Goal: Transaction & Acquisition: Purchase product/service

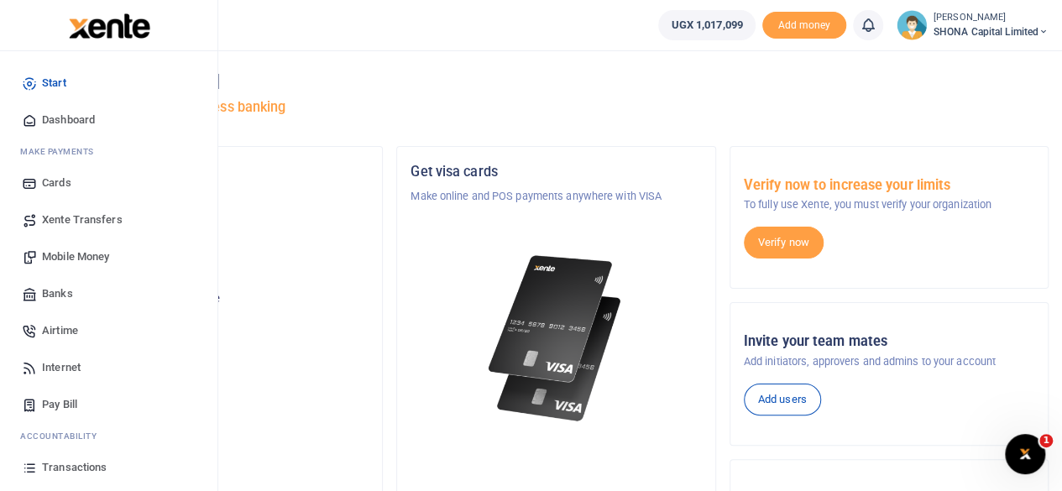
click at [67, 256] on span "Mobile Money" at bounding box center [75, 256] width 67 height 17
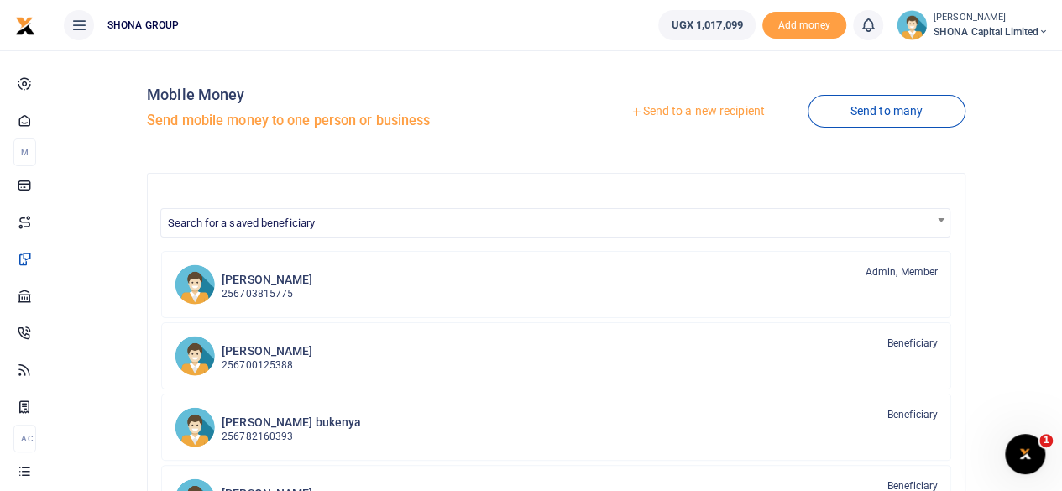
click at [692, 114] on link "Send to a new recipient" at bounding box center [697, 112] width 219 height 30
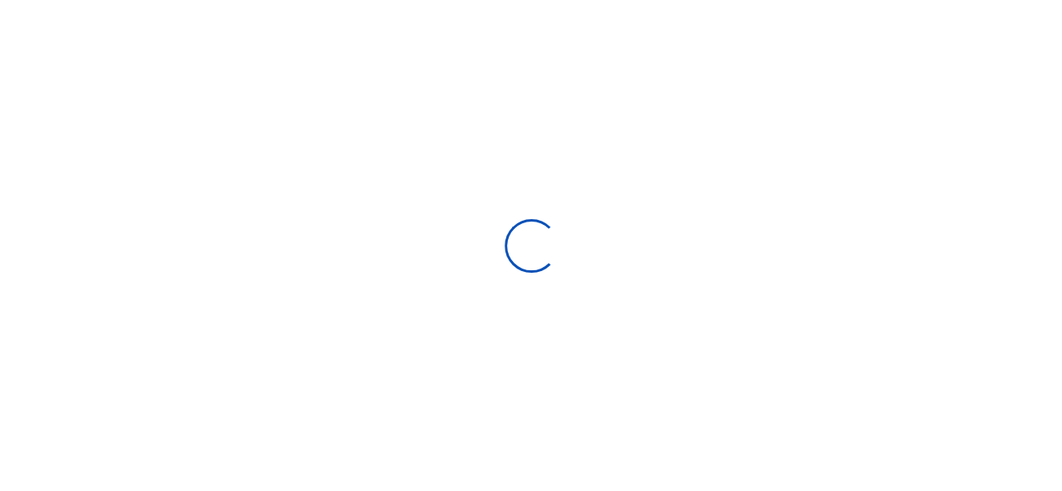
select select
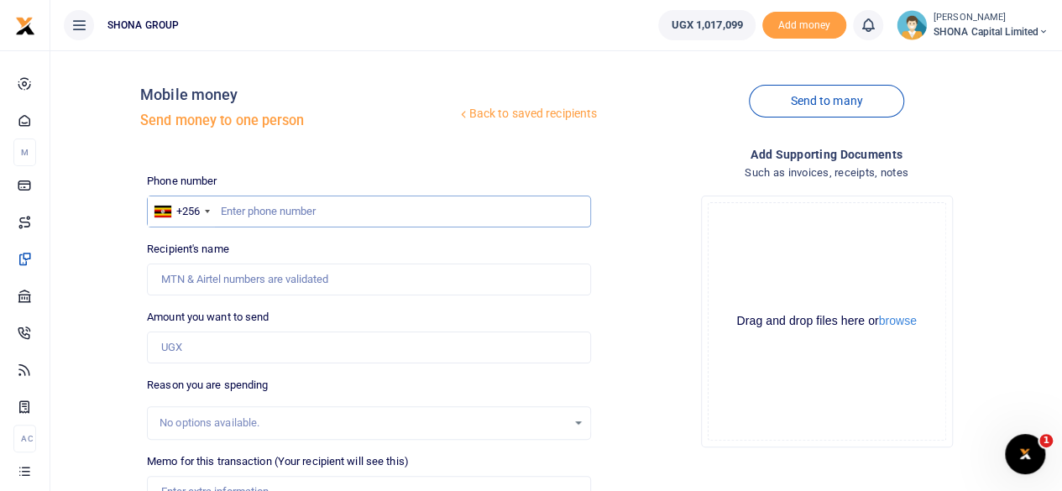
click at [270, 208] on input "text" at bounding box center [369, 212] width 444 height 32
type input "0704562984"
type input "Mike Ssenkungu"
type input "0704562984"
click at [231, 353] on input "Amount you want to send" at bounding box center [369, 348] width 444 height 32
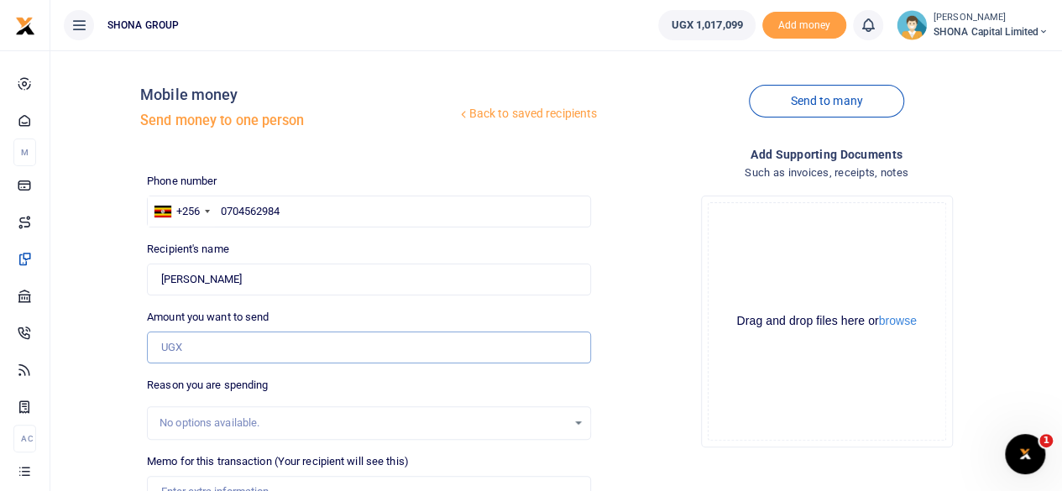
click at [206, 352] on input "Amount you want to send" at bounding box center [369, 348] width 444 height 32
click at [206, 353] on input "Amount you want to send" at bounding box center [369, 348] width 444 height 32
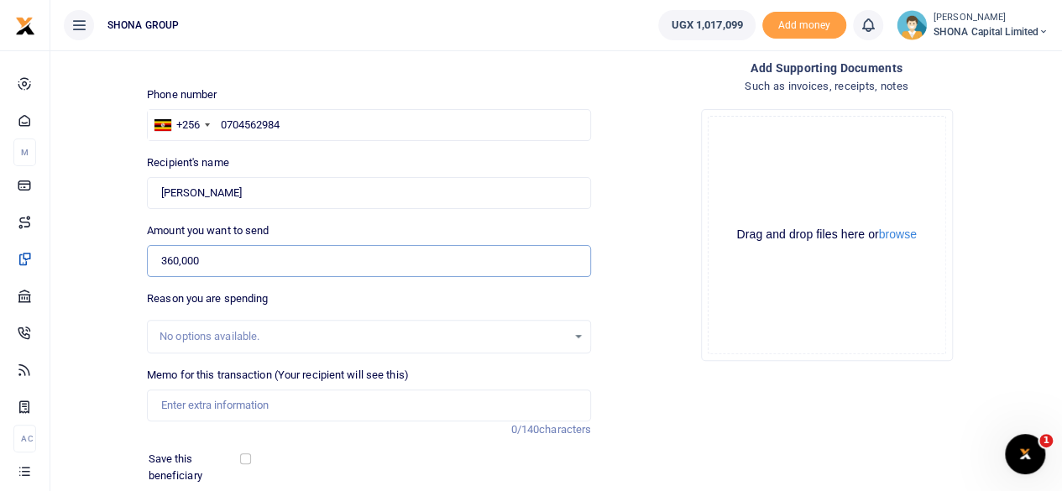
scroll to position [168, 0]
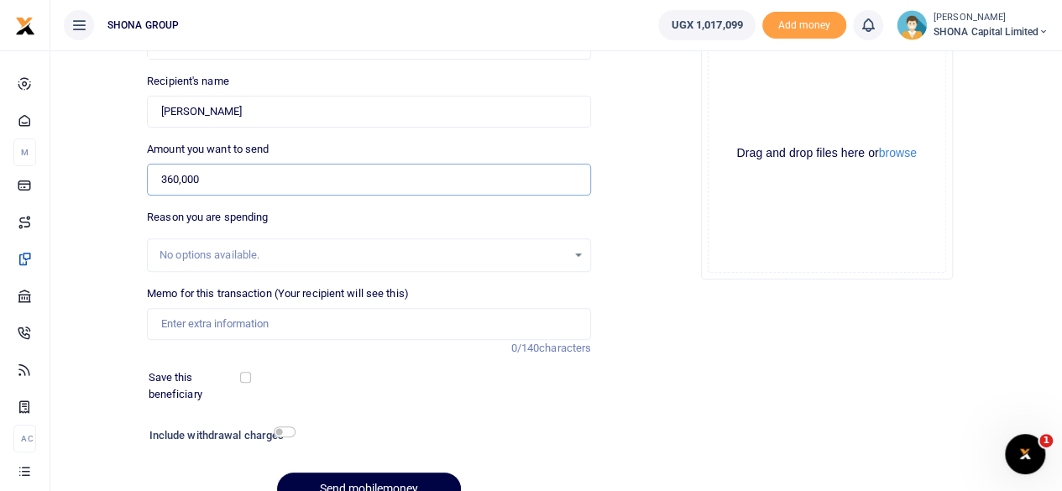
type input "360,000"
click at [212, 320] on input "Memo for this transaction (Your recipient will see this)" at bounding box center [369, 324] width 444 height 32
type input "c"
click at [168, 323] on input "Memo for this transaction (Your recipient will see this)" at bounding box center [369, 324] width 444 height 32
click at [173, 323] on input "Memo for this transaction (Your recipient will see this)" at bounding box center [369, 324] width 444 height 32
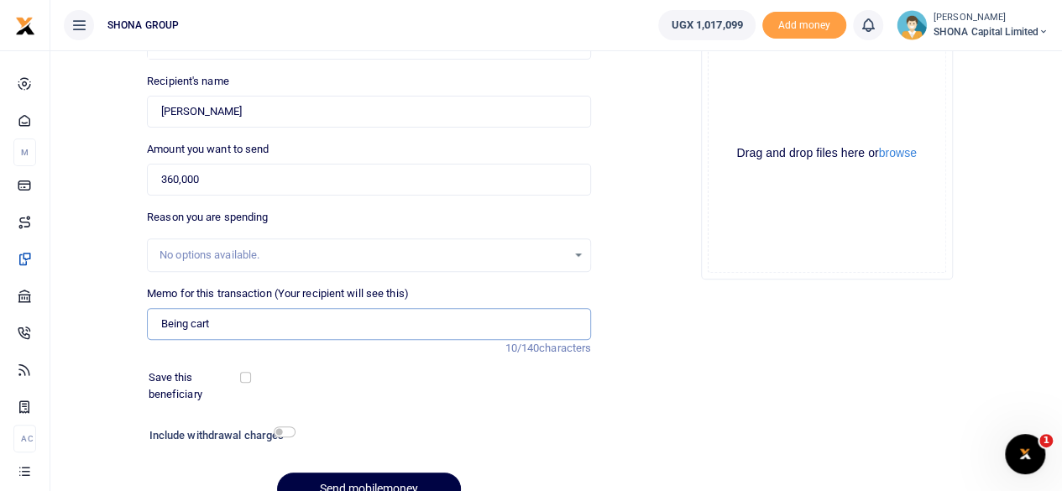
type input "Being Cartridge Refill for Shona Capital"
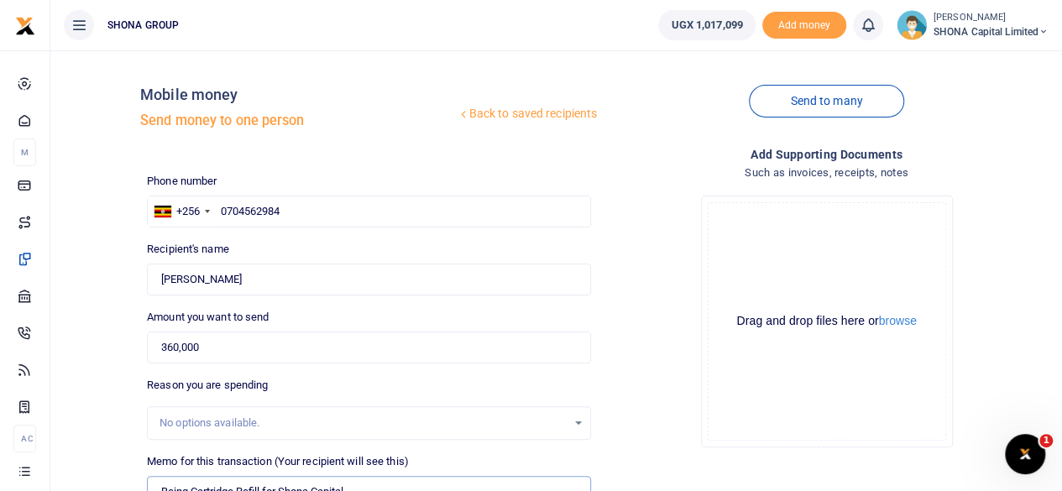
scroll to position [250, 0]
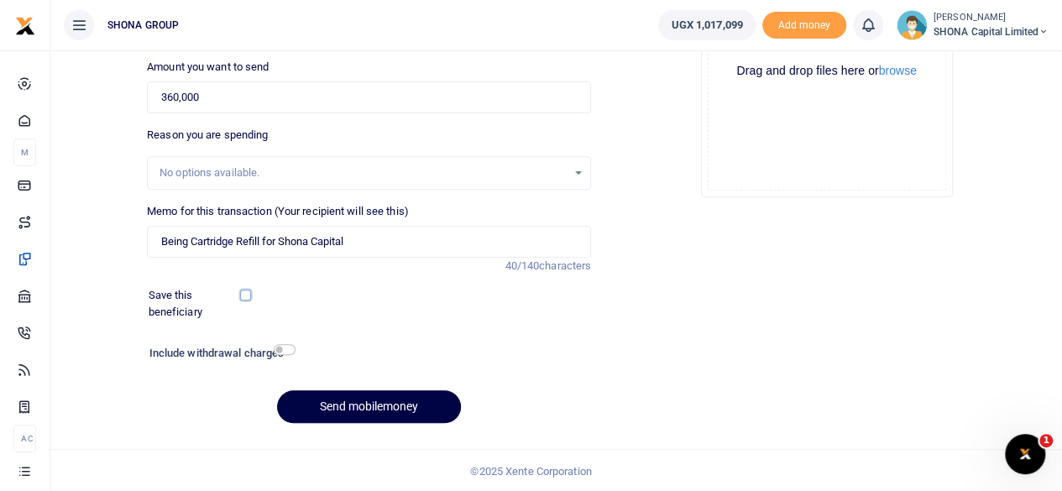
click at [243, 295] on input "checkbox" at bounding box center [245, 295] width 11 height 11
checkbox input "true"
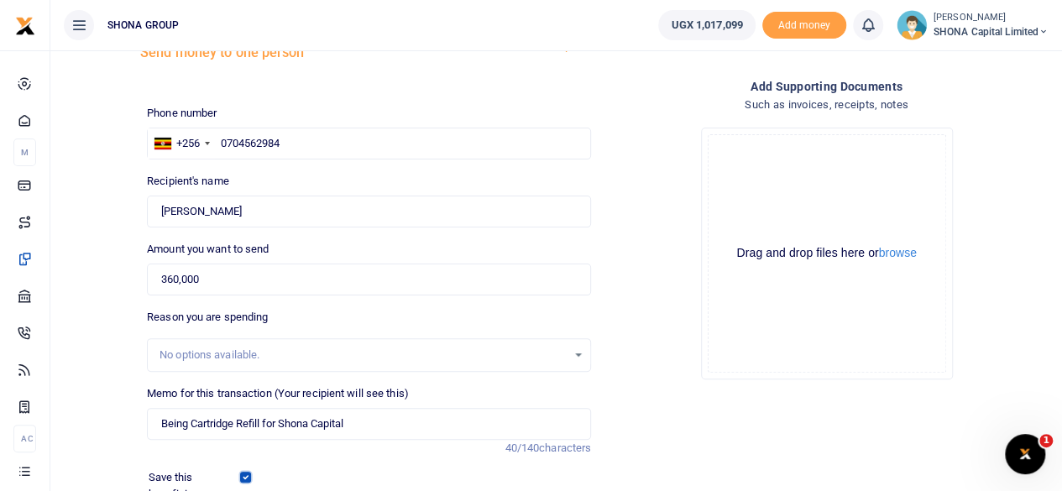
scroll to position [0, 0]
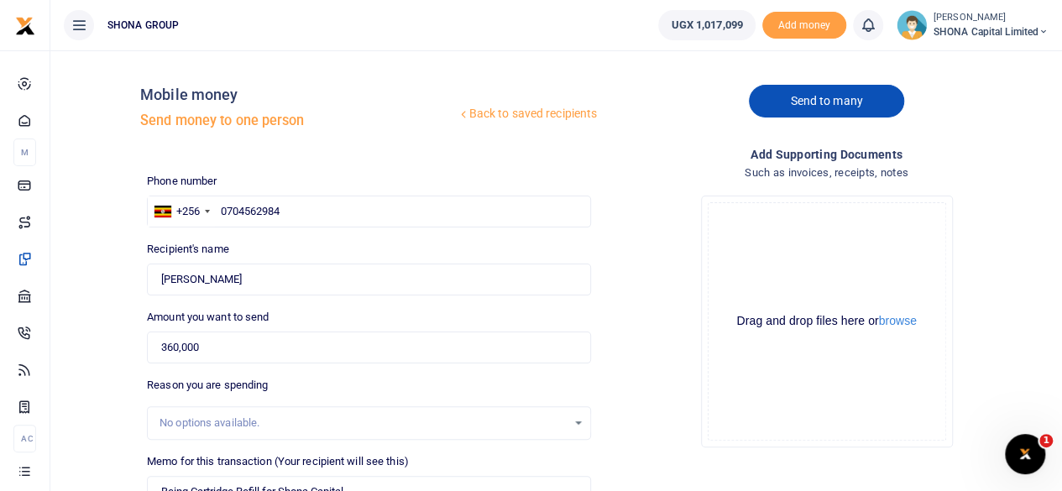
click at [792, 103] on link "Send to many" at bounding box center [826, 101] width 154 height 33
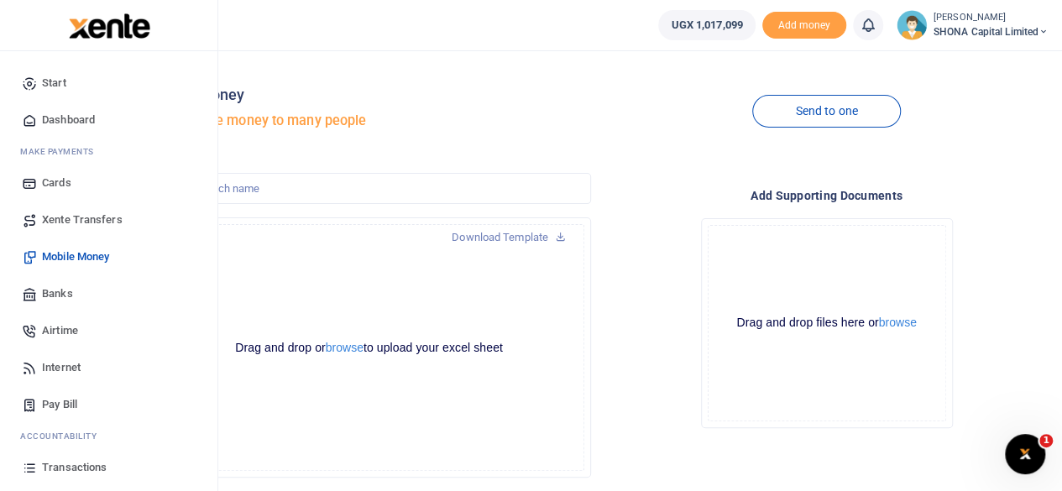
click at [71, 251] on span "Mobile Money" at bounding box center [75, 256] width 67 height 17
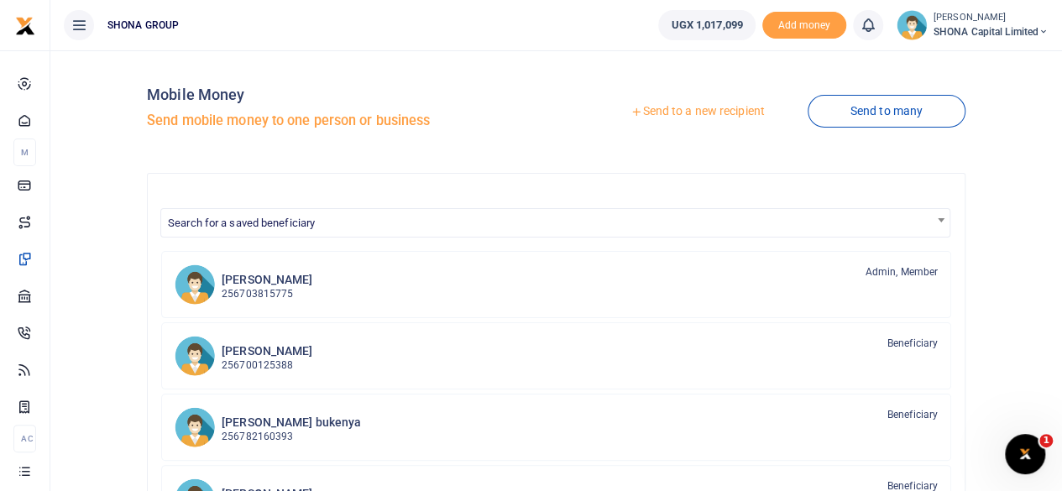
click at [691, 111] on link "Send to a new recipient" at bounding box center [697, 112] width 219 height 30
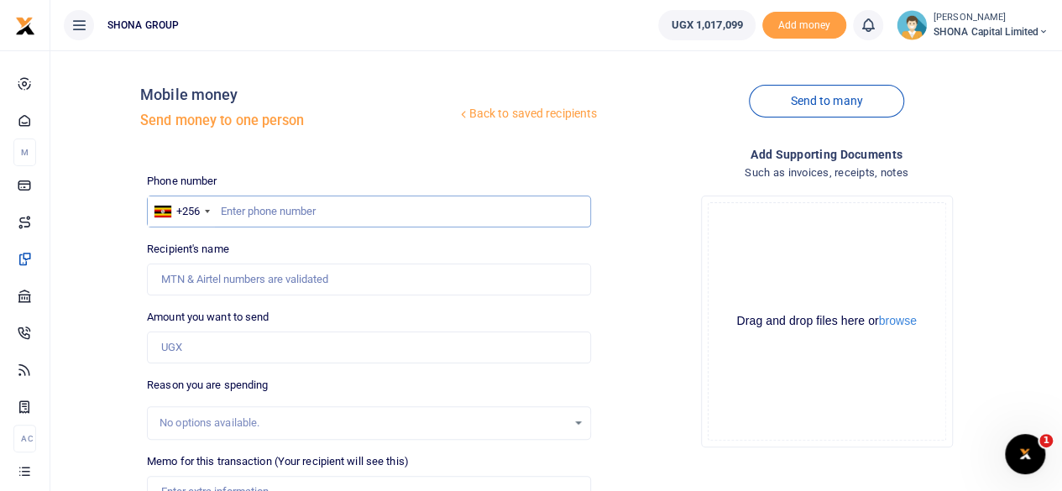
click at [272, 211] on input "text" at bounding box center [369, 212] width 444 height 32
type input "0771288673"
type input "[PERSON_NAME]"
type input "0771288673"
click at [232, 348] on input "Amount you want to send" at bounding box center [369, 348] width 444 height 32
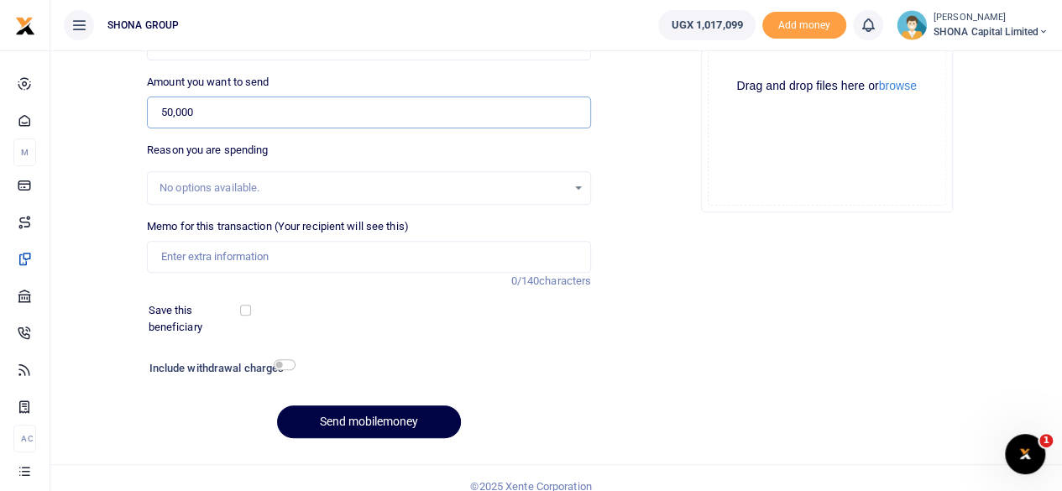
scroll to position [250, 0]
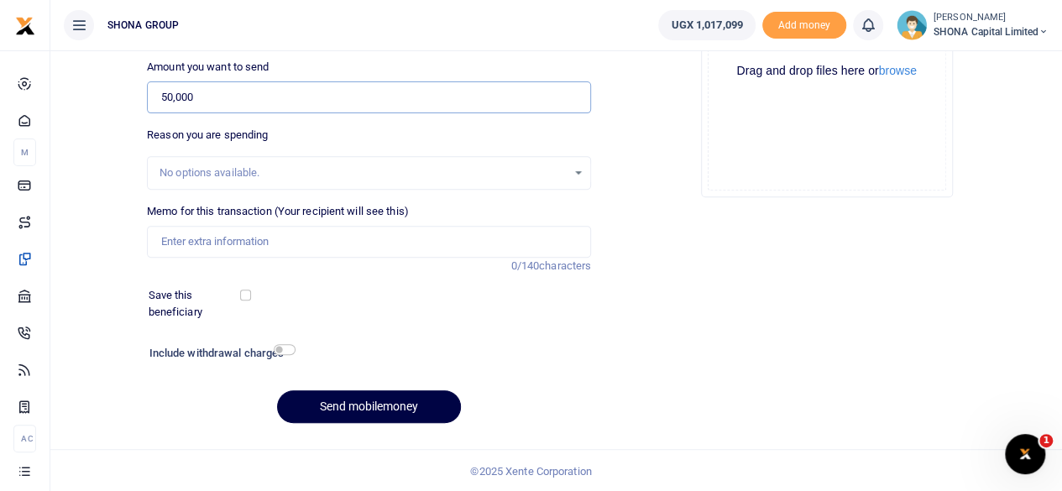
type input "50,000"
click at [179, 240] on input "Memo for this transaction (Your recipient will see this)" at bounding box center [369, 242] width 444 height 32
click at [357, 243] on input "Being Transport refund to Catherine to kaazi on 27th Aug 2025" at bounding box center [369, 242] width 444 height 32
click at [373, 240] on input "Being Transport refund to Catherine to kaazi on 27th Aug 2025" at bounding box center [369, 242] width 444 height 32
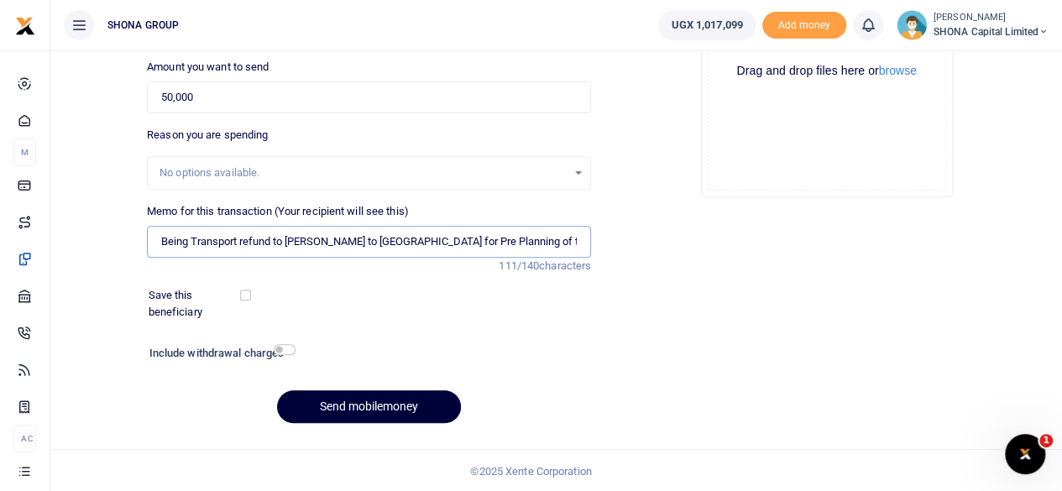
type input "Being Transport refund to Catherine to kaazi beach Hotel for Pre Planning of th…"
click at [394, 398] on button "Send mobilemoney" at bounding box center [369, 406] width 184 height 33
click at [395, 406] on button "Send mobilemoney" at bounding box center [369, 406] width 184 height 33
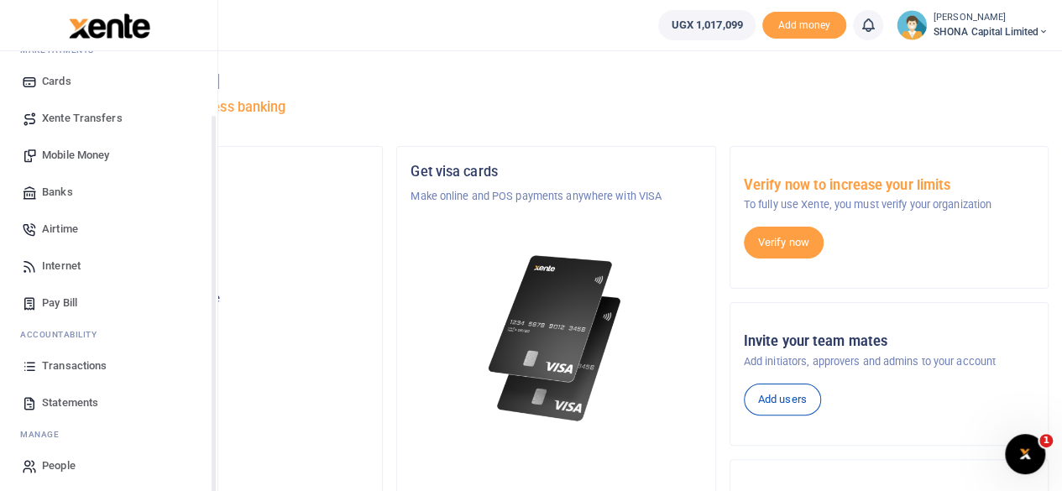
scroll to position [107, 0]
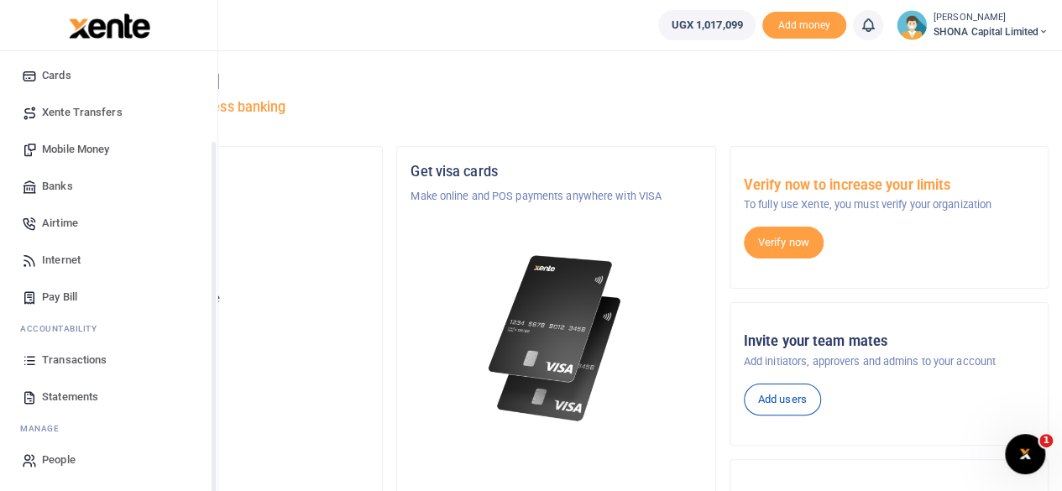
click at [65, 362] on span "Transactions" at bounding box center [74, 360] width 65 height 17
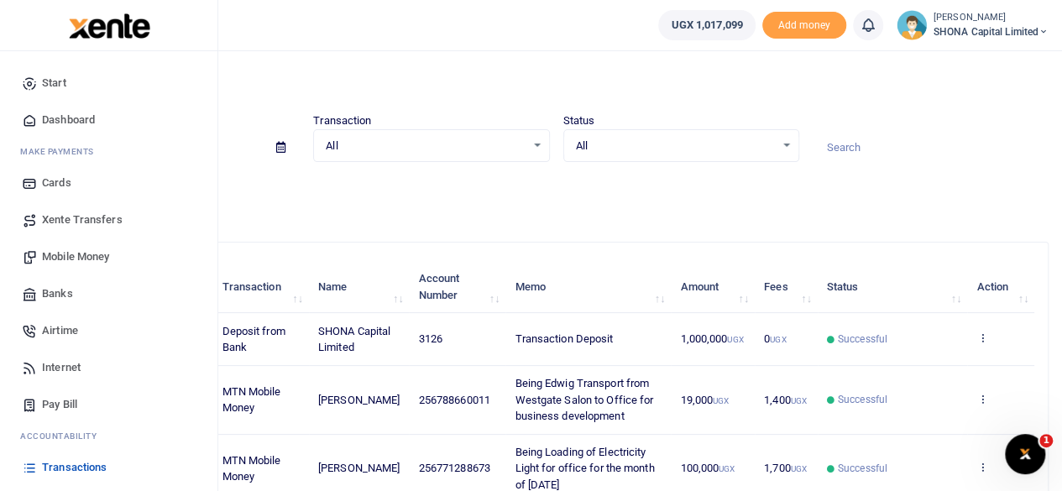
click at [70, 251] on span "Mobile Money" at bounding box center [75, 256] width 67 height 17
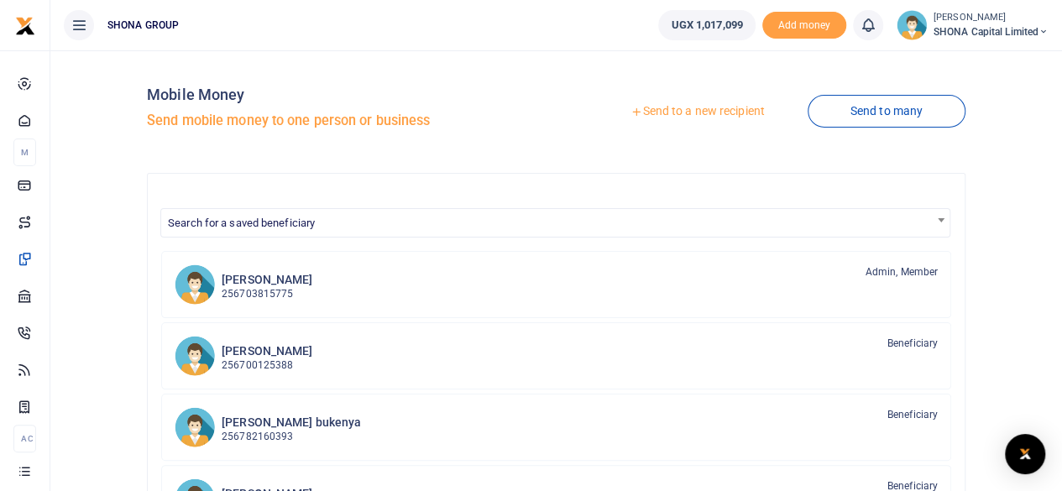
click at [698, 112] on link "Send to a new recipient" at bounding box center [697, 112] width 219 height 30
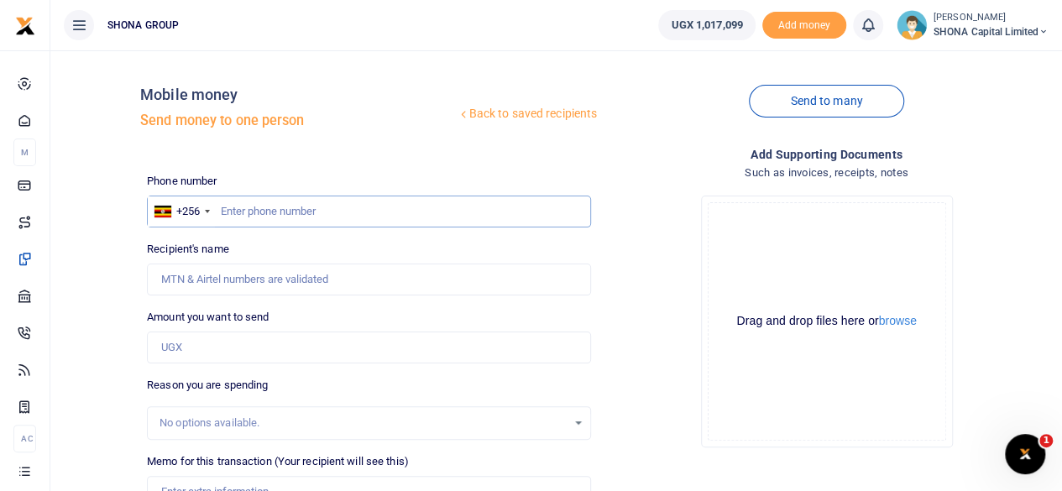
click at [239, 207] on input "text" at bounding box center [369, 212] width 444 height 32
type input "0704562984"
click at [216, 348] on input "Amount you want to send" at bounding box center [369, 348] width 444 height 32
click at [310, 343] on input "Amount you want to send" at bounding box center [369, 348] width 444 height 32
